Goal: Find specific page/section: Find specific page/section

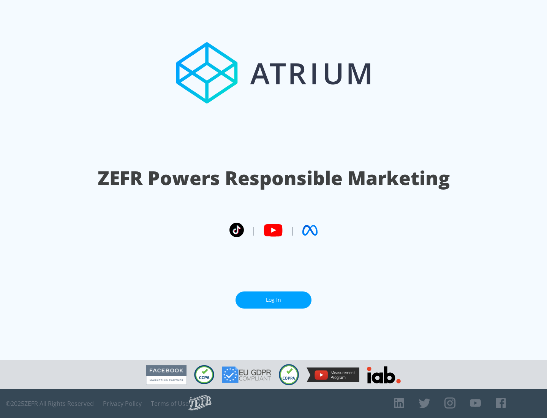
click at [273, 296] on link "Log In" at bounding box center [273, 299] width 76 height 17
